Goal: Task Accomplishment & Management: Manage account settings

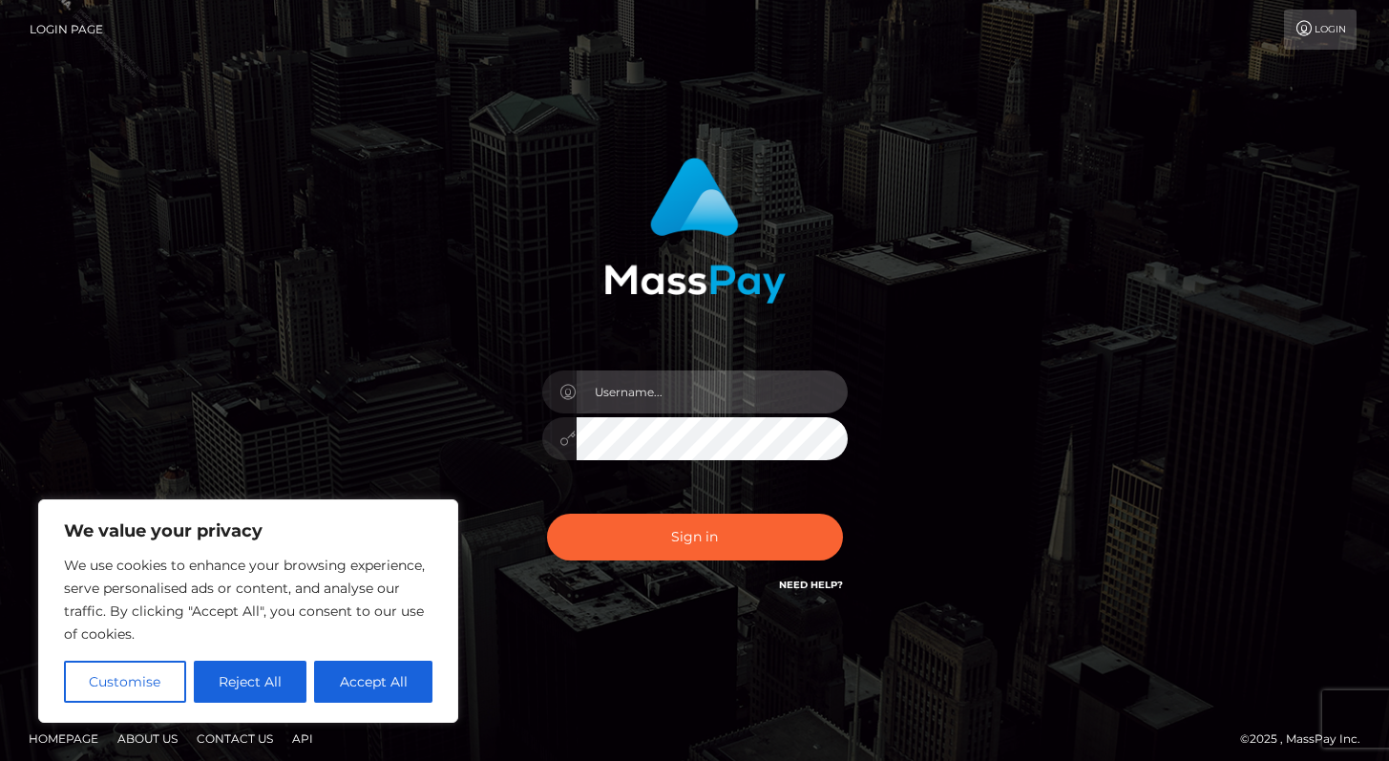
click at [738, 388] on input "text" at bounding box center [712, 391] width 271 height 43
type input "Alweng.megabonanza"
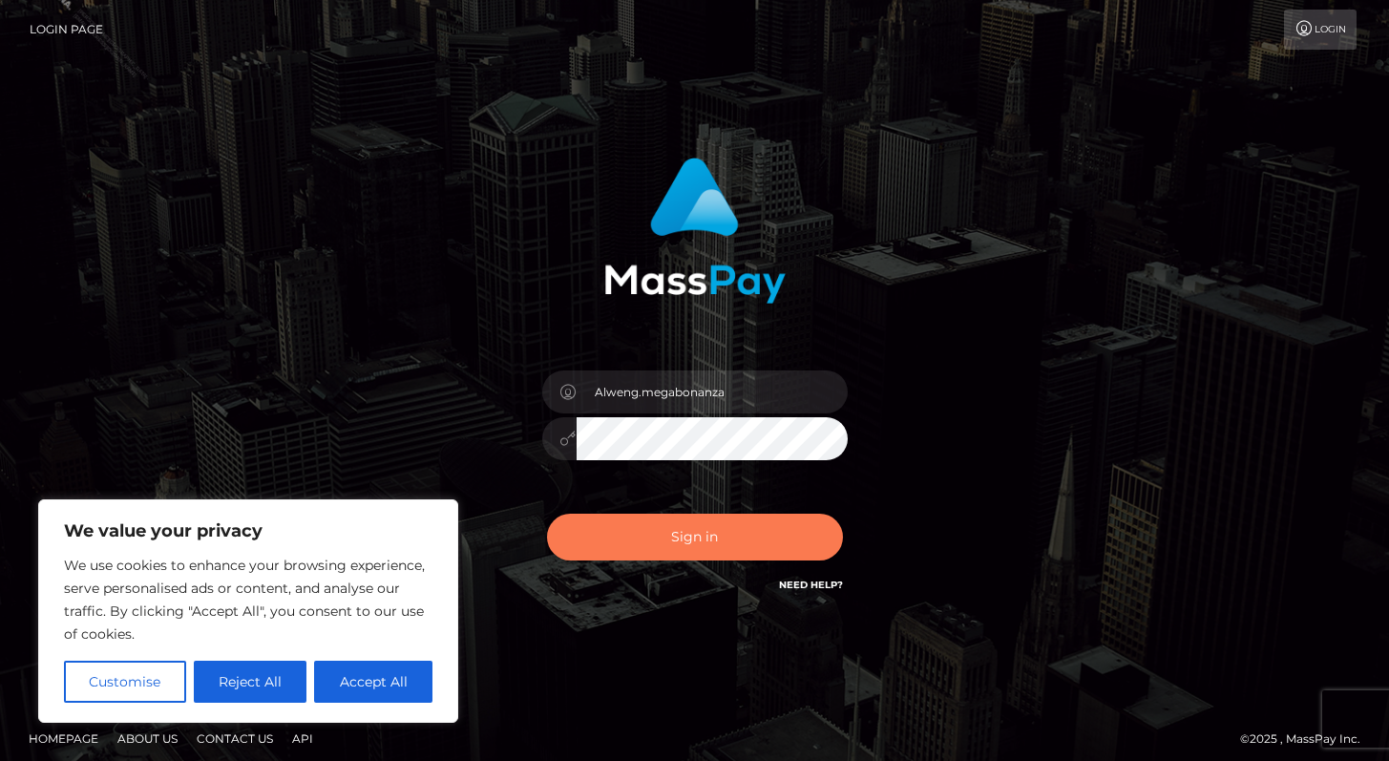
click at [735, 552] on button "Sign in" at bounding box center [695, 537] width 296 height 47
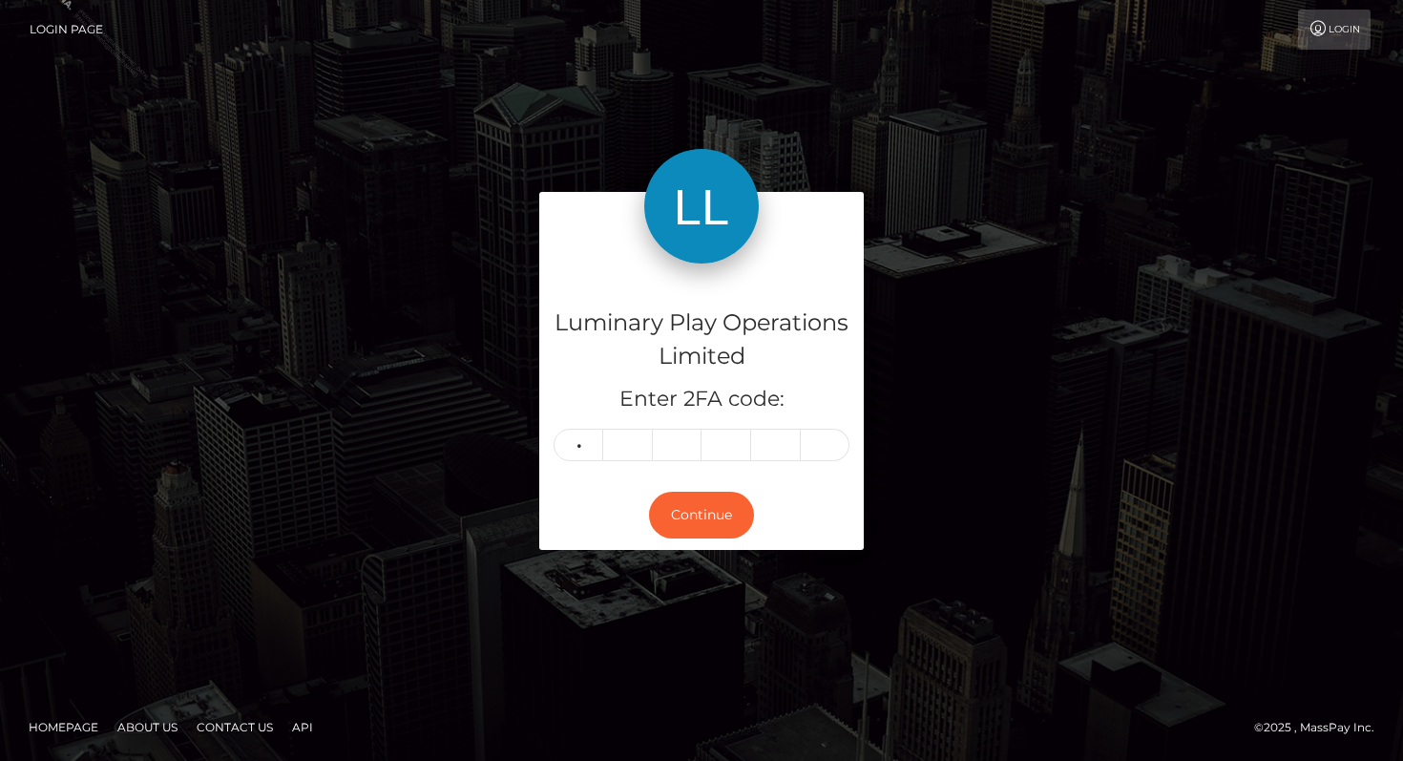
type input "9"
type input "1"
type input "6"
type input "2"
type input "0"
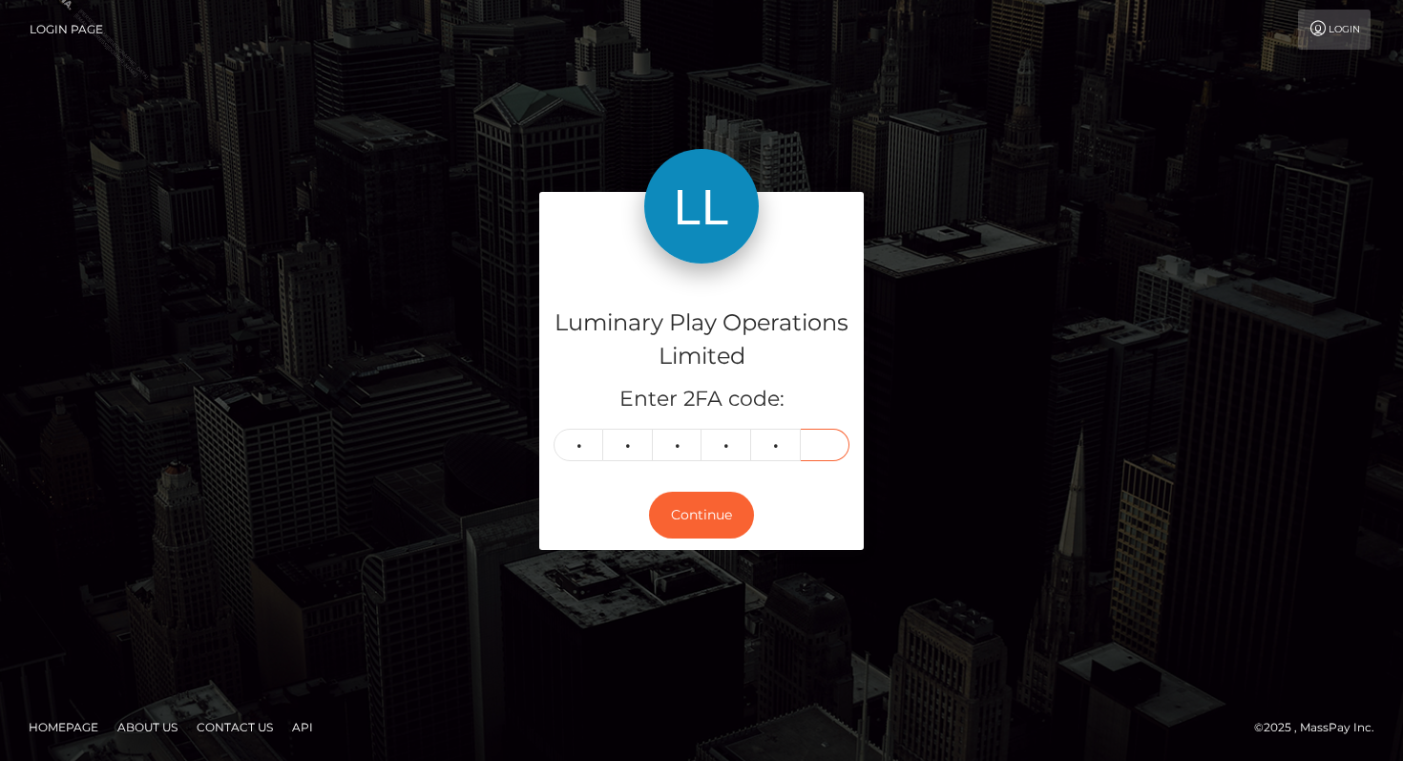
type input "6"
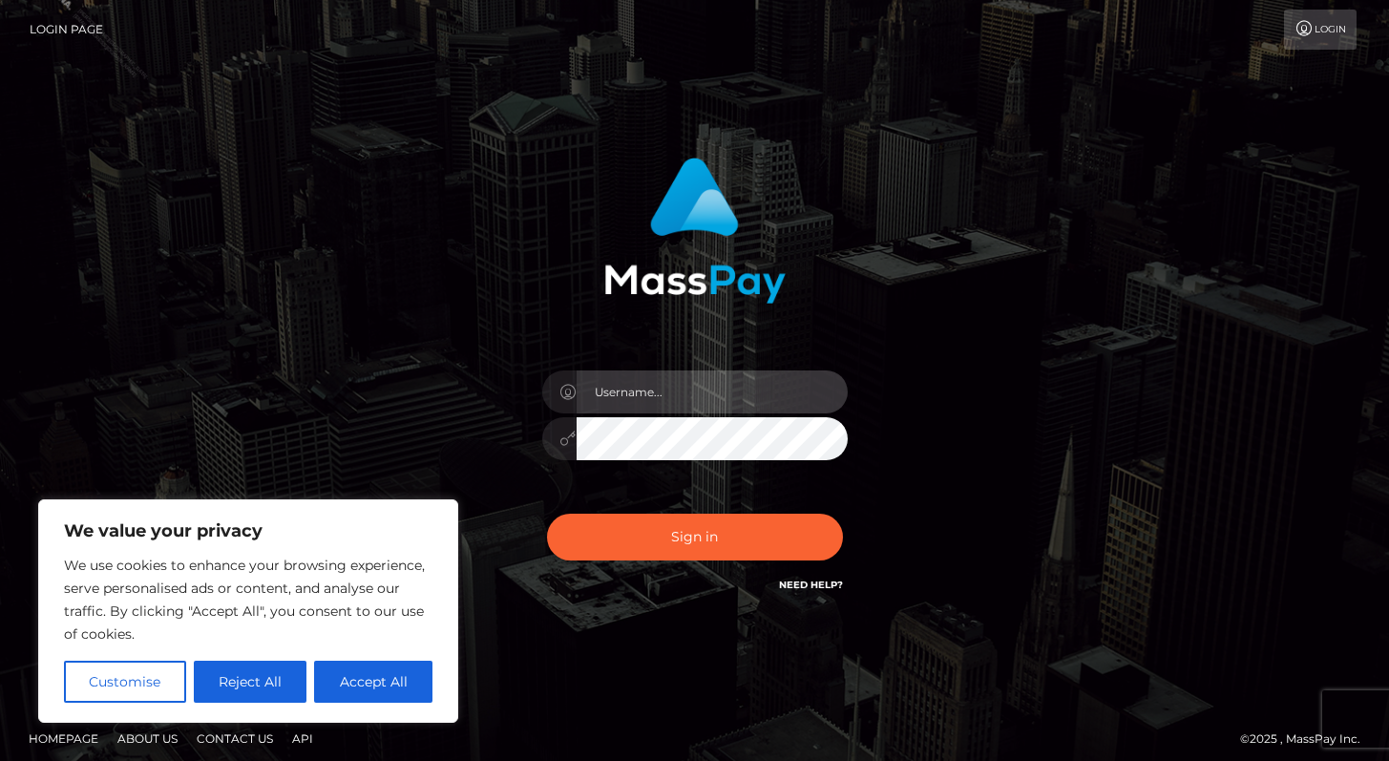
click at [622, 395] on input "text" at bounding box center [712, 391] width 271 height 43
type input "Alweng.MB"
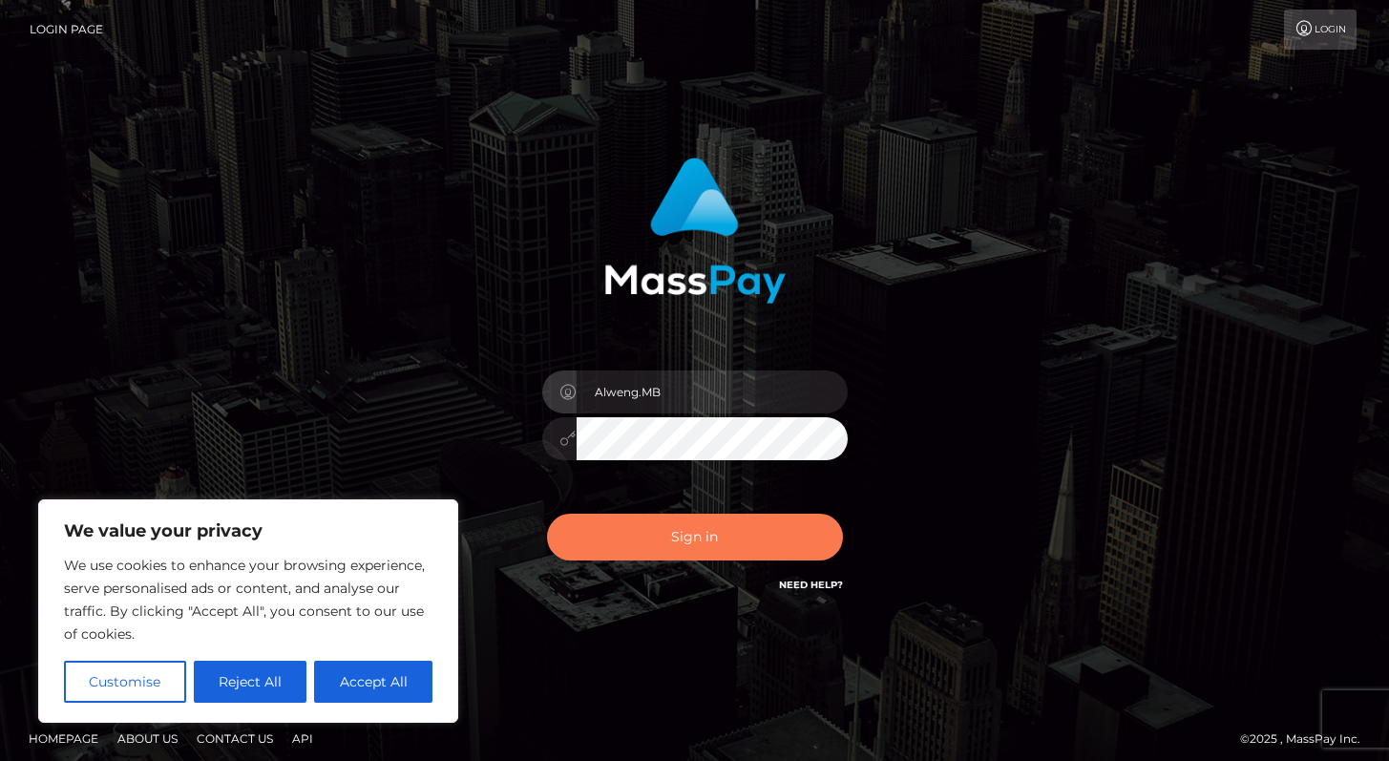
click at [733, 540] on button "Sign in" at bounding box center [695, 537] width 296 height 47
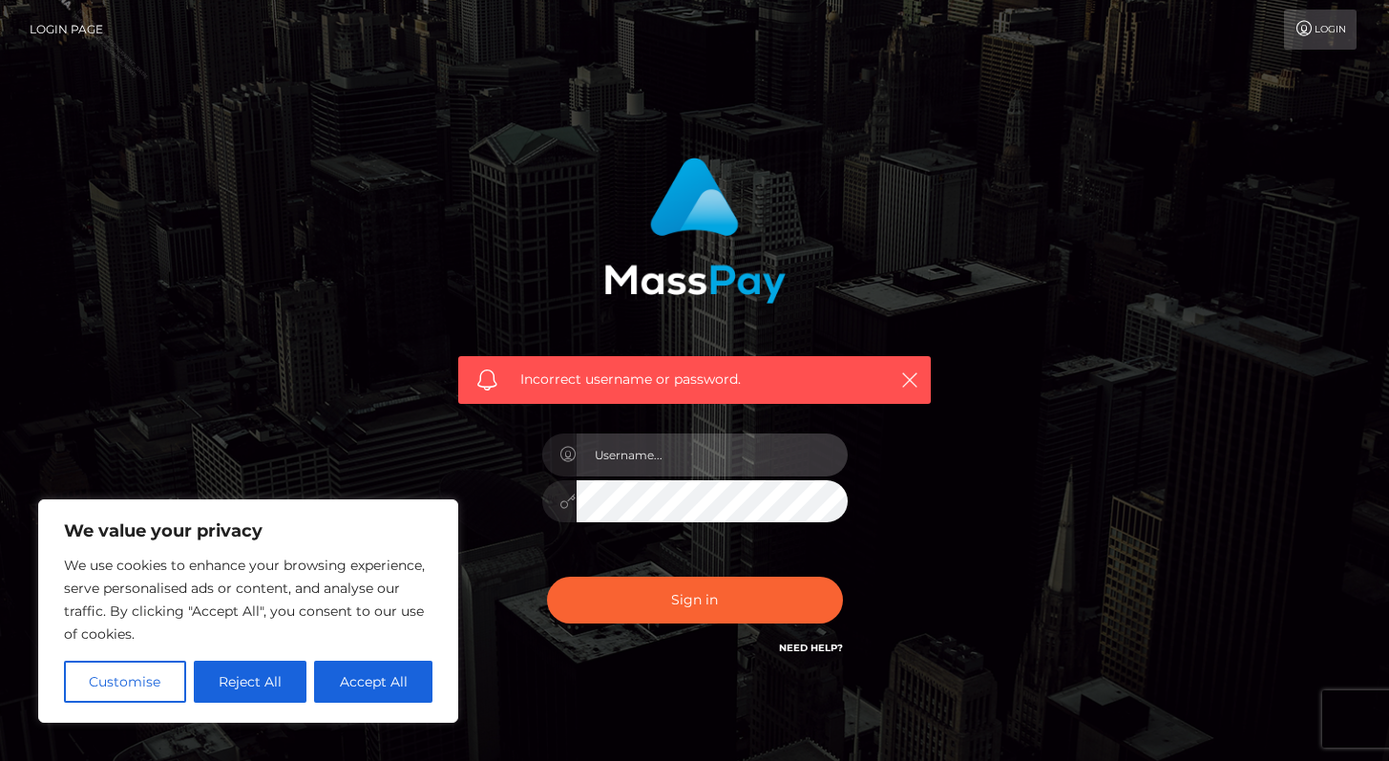
click at [674, 451] on input "text" at bounding box center [712, 454] width 271 height 43
type input "Alweng.megabonanza"
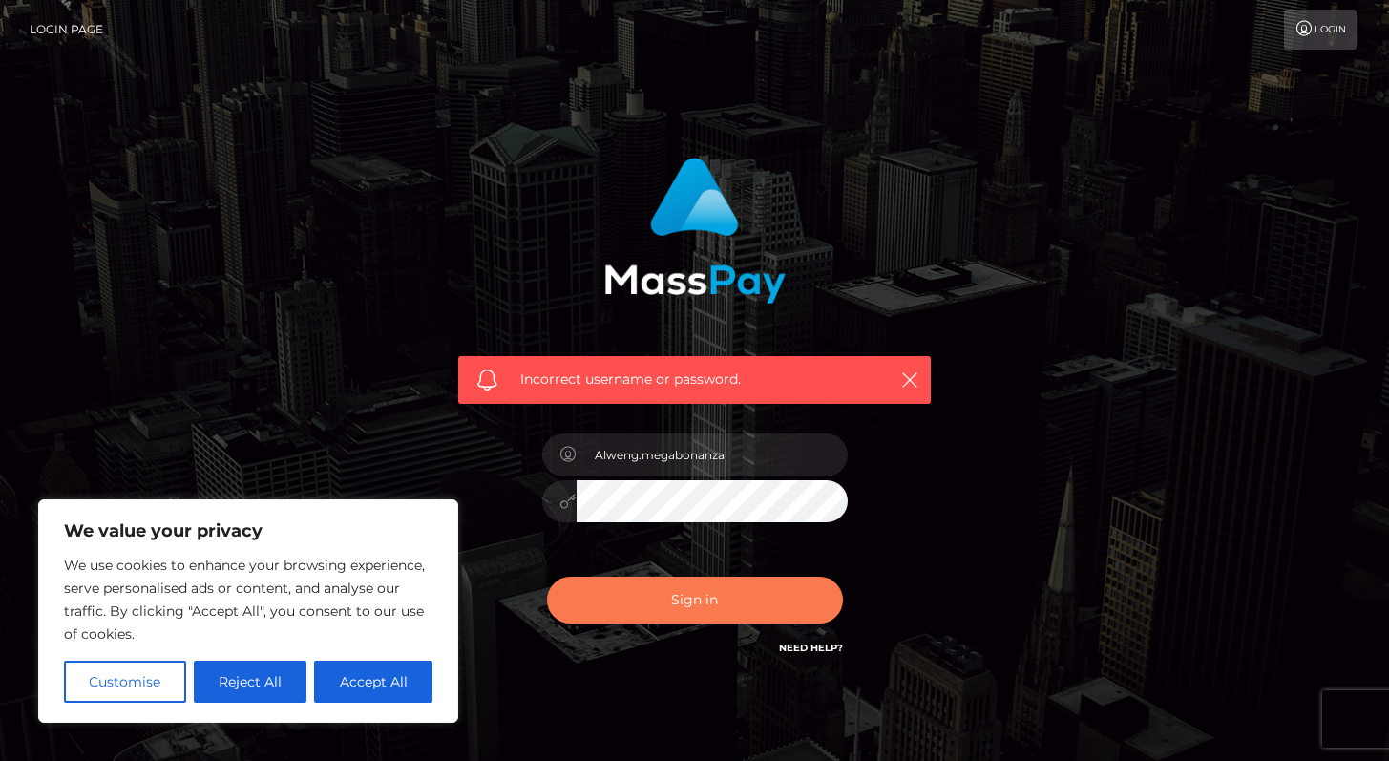
click at [702, 590] on button "Sign in" at bounding box center [695, 600] width 296 height 47
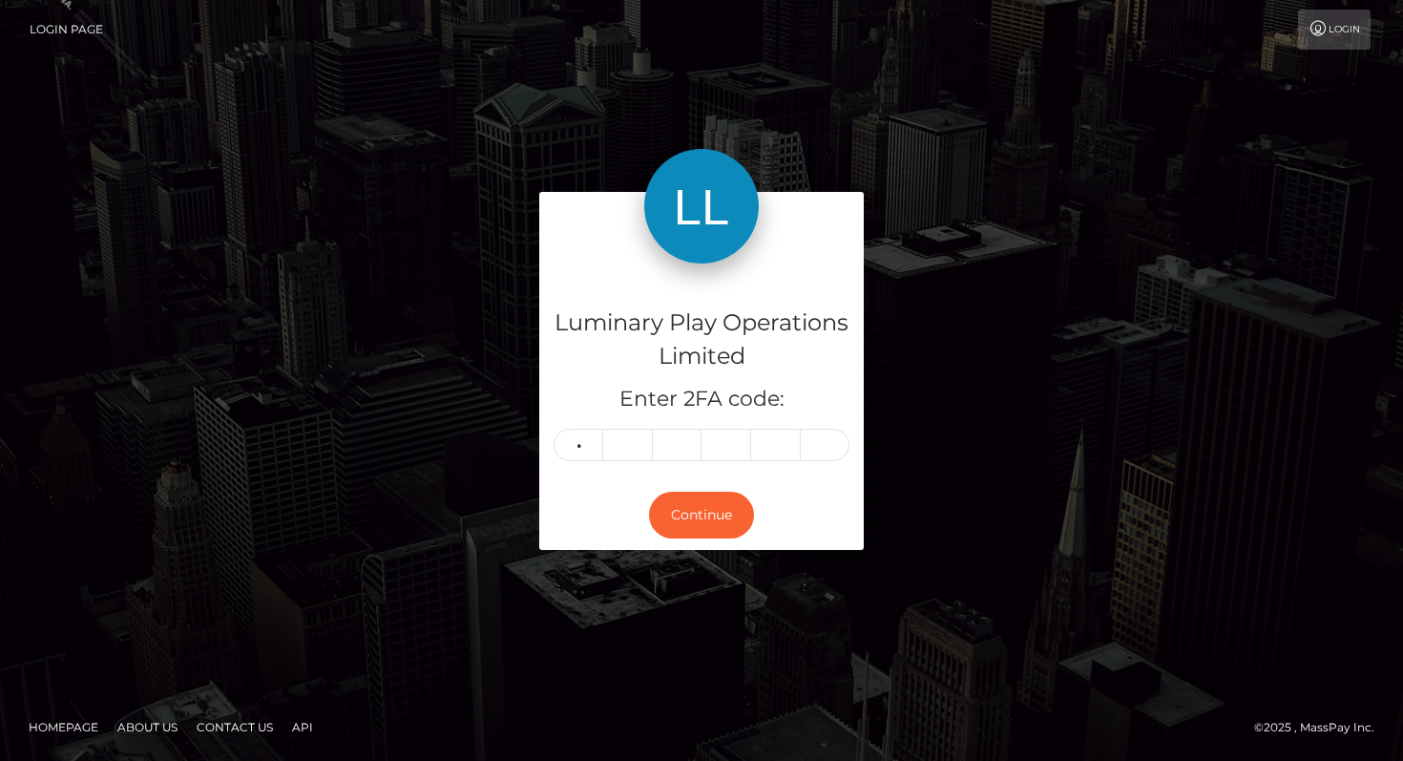
type input "2"
type input "6"
type input "8"
type input "3"
type input "0"
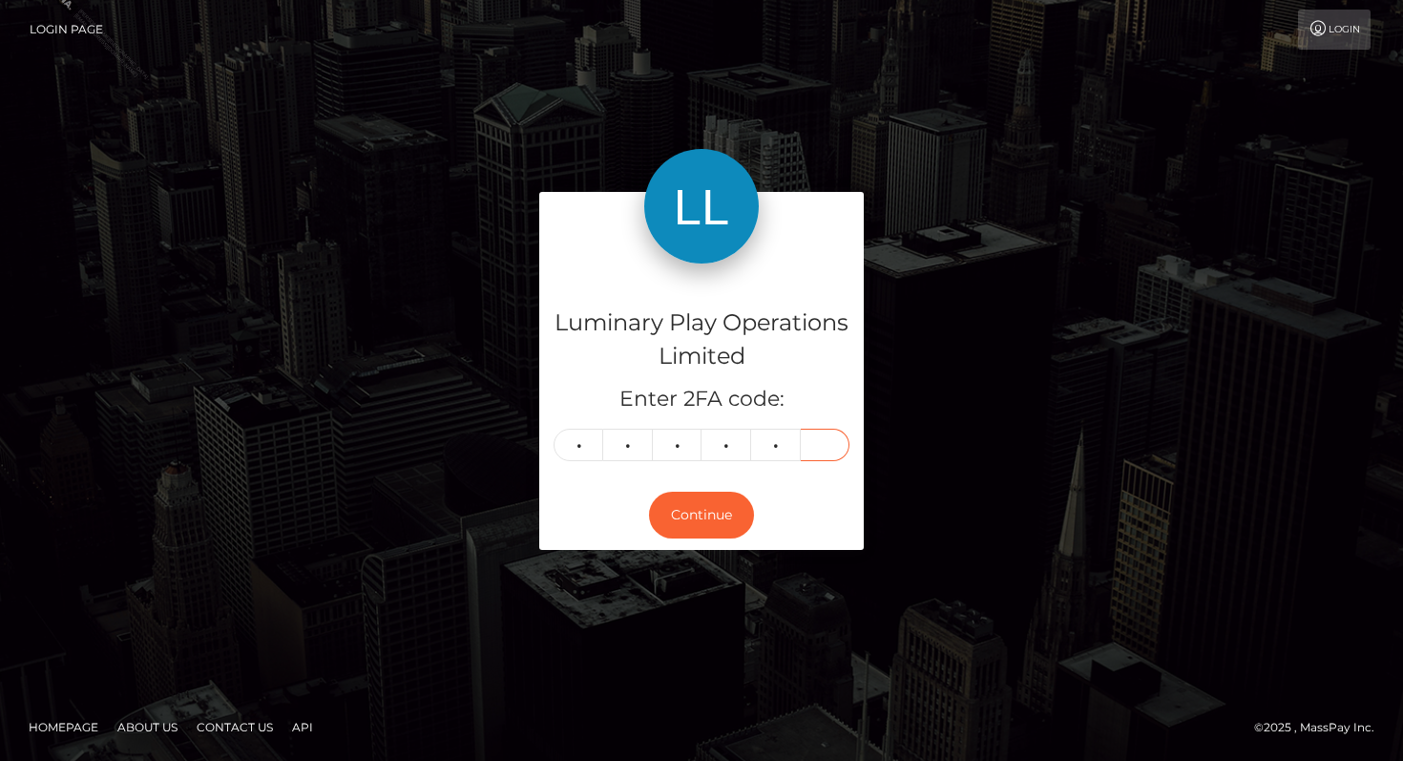
type input "3"
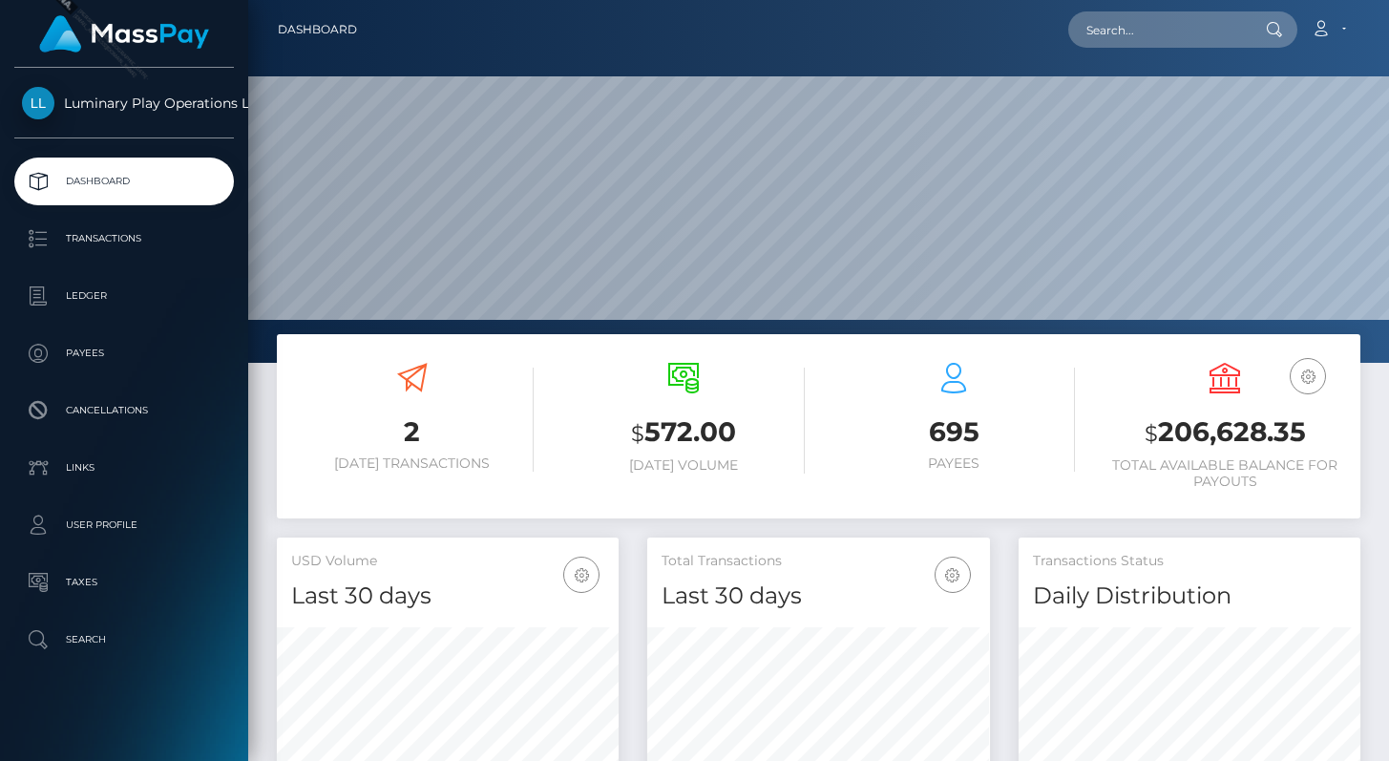
scroll to position [338, 342]
drag, startPoint x: 1156, startPoint y: 441, endPoint x: 1311, endPoint y: 438, distance: 154.7
click at [1311, 438] on h3 "$ 206,628.35" at bounding box center [1224, 432] width 242 height 39
copy h3 "206,628.35"
